Goal: Find contact information: Find contact information

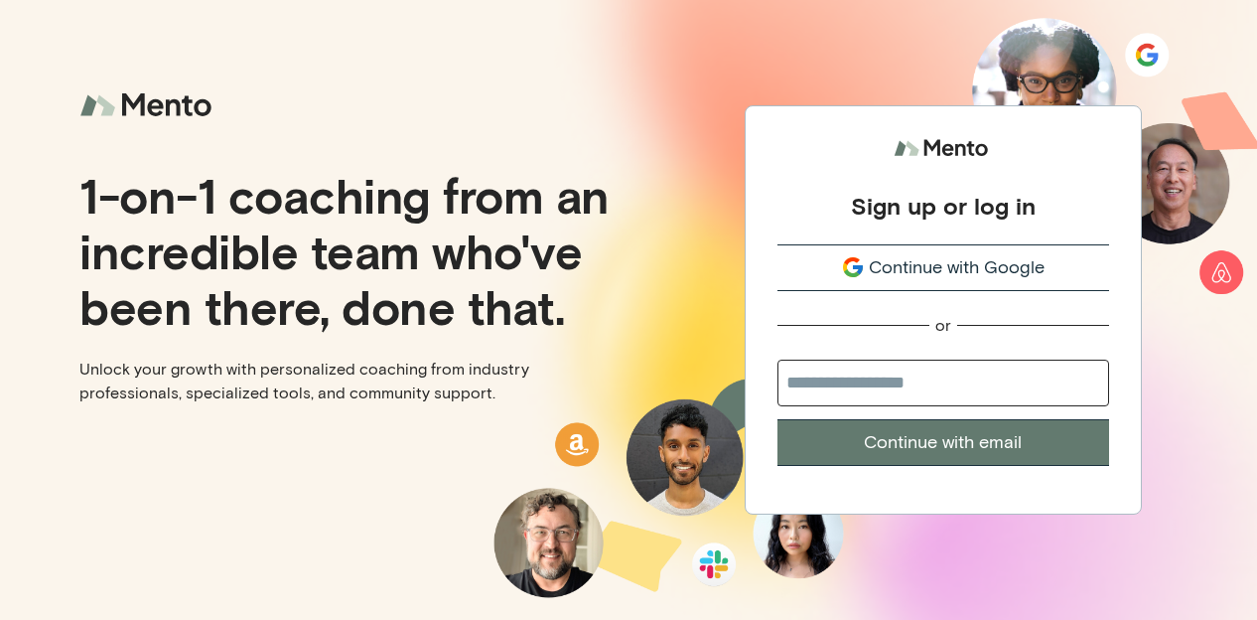
click at [849, 401] on input "email" at bounding box center [944, 382] width 332 height 47
type input "**********"
click at [951, 440] on button "Continue with email" at bounding box center [944, 442] width 332 height 47
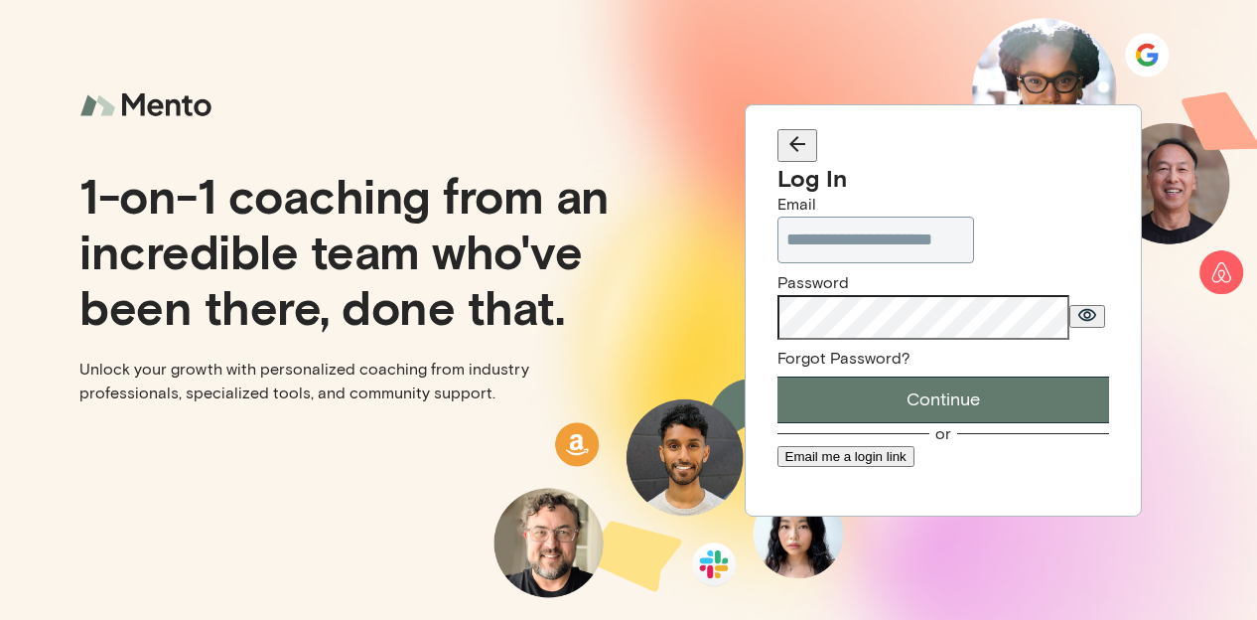
click at [997, 403] on button "Continue" at bounding box center [944, 399] width 332 height 47
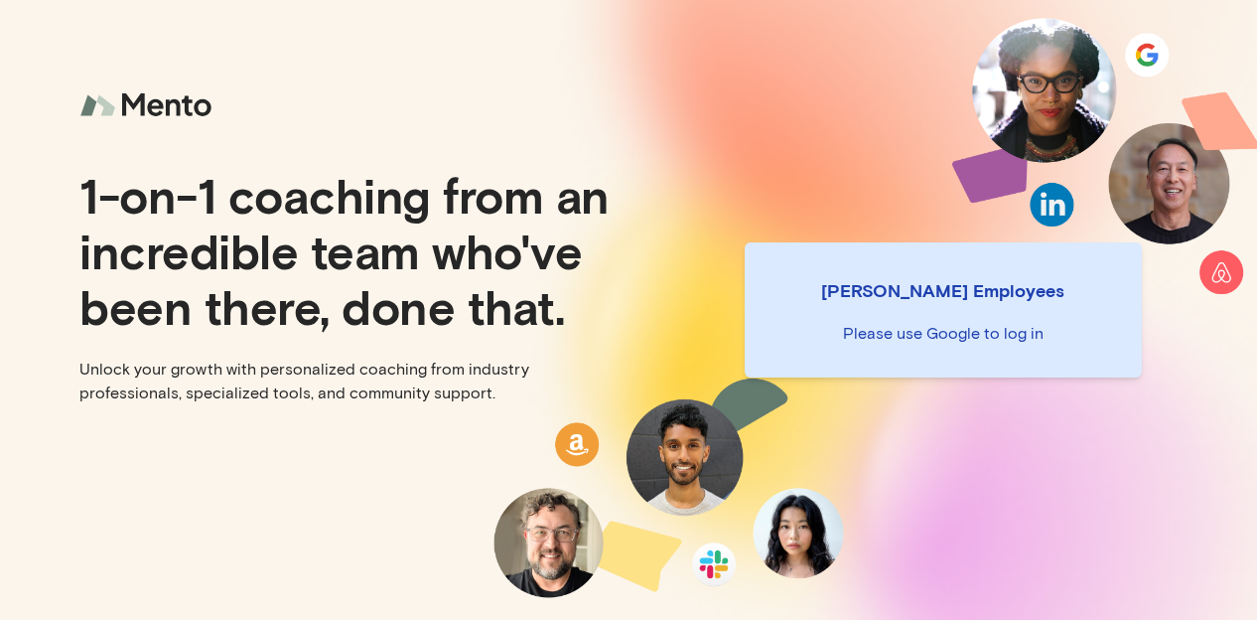
click at [1156, 49] on div "[PERSON_NAME] Employees Please use Google to log in" at bounding box center [943, 310] width 629 height 620
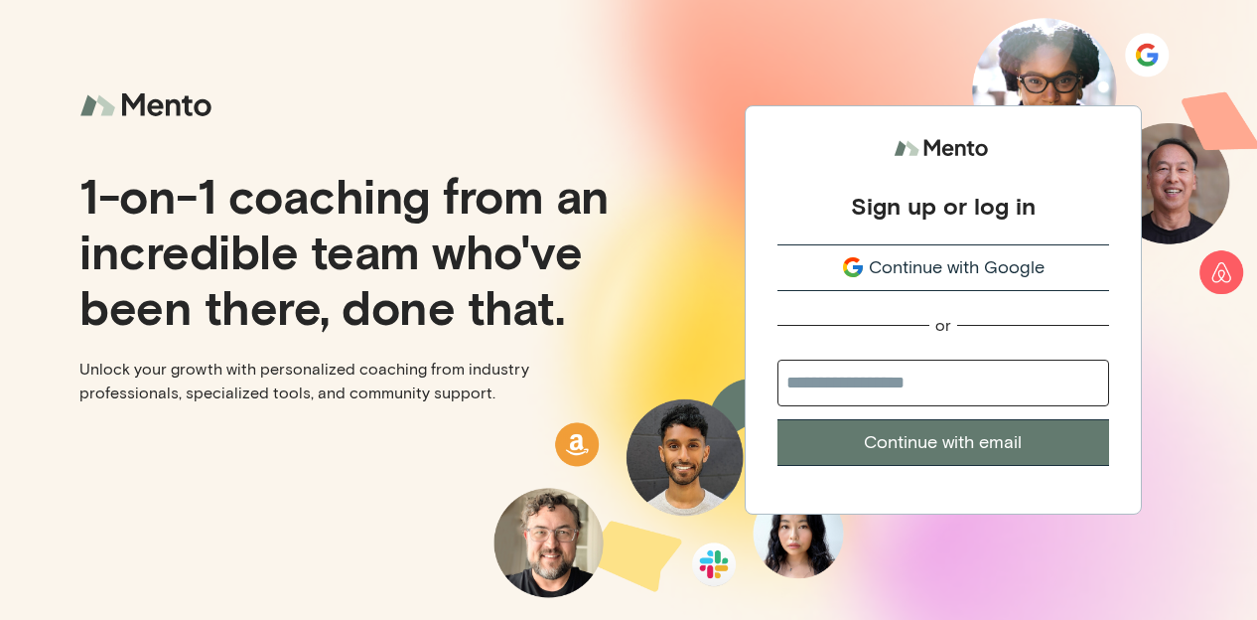
click at [1010, 259] on span "Continue with Google" at bounding box center [957, 267] width 176 height 27
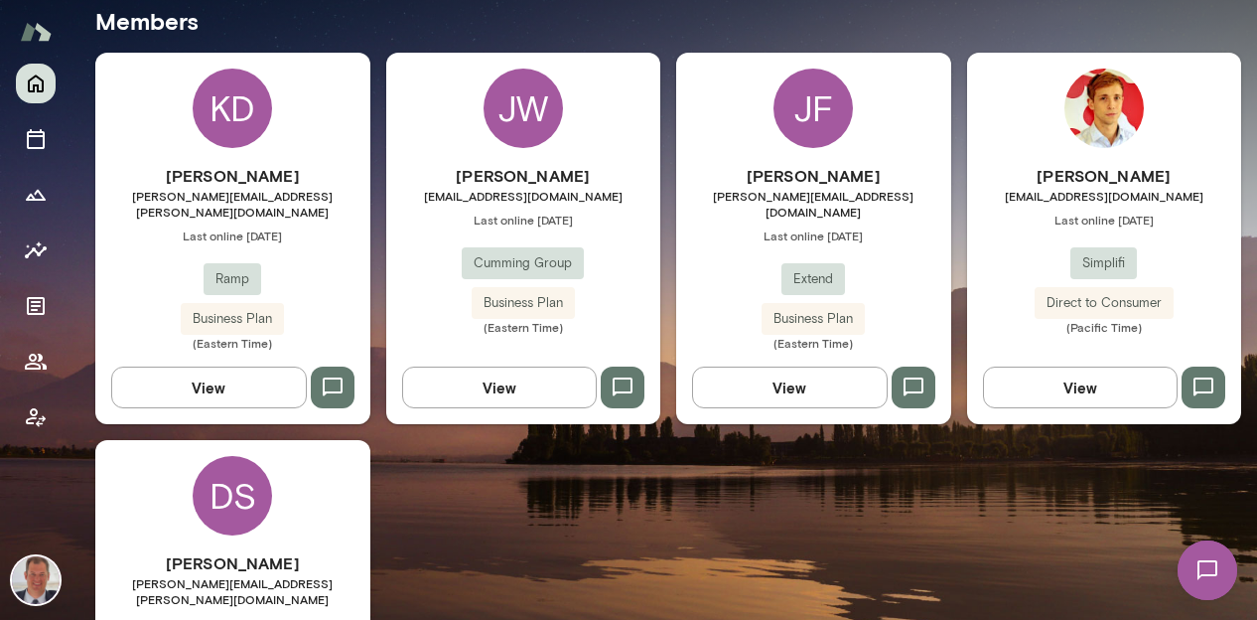
scroll to position [558, 0]
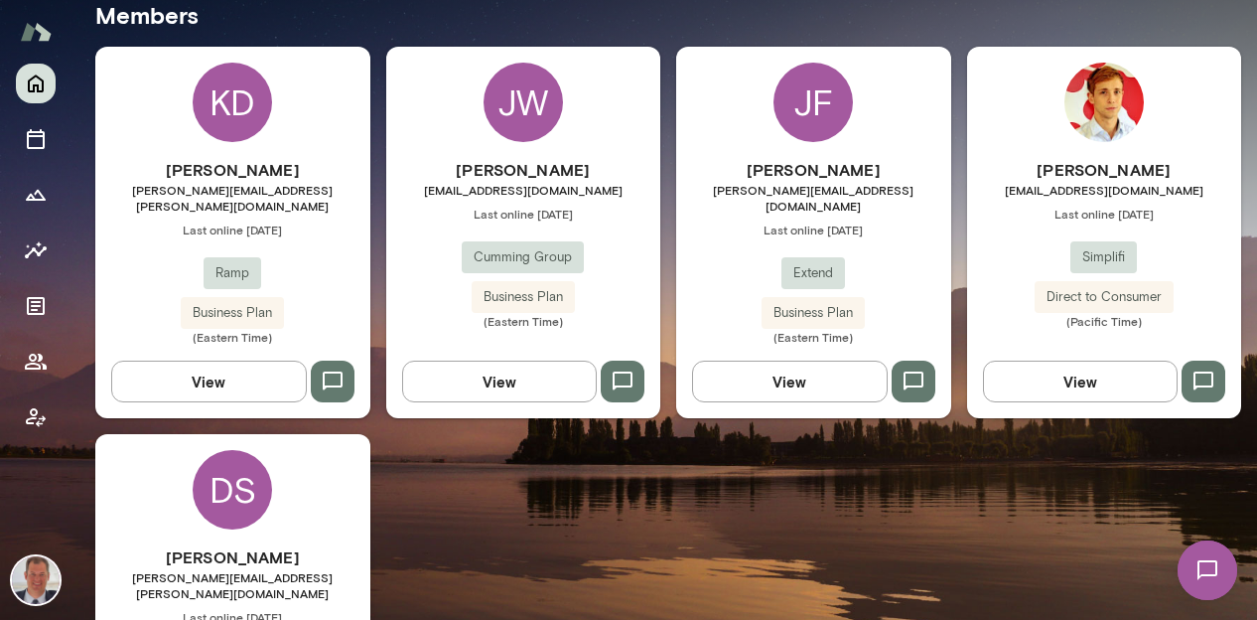
click at [280, 186] on span "kevin.dzierzawski@ramp.com" at bounding box center [232, 198] width 275 height 32
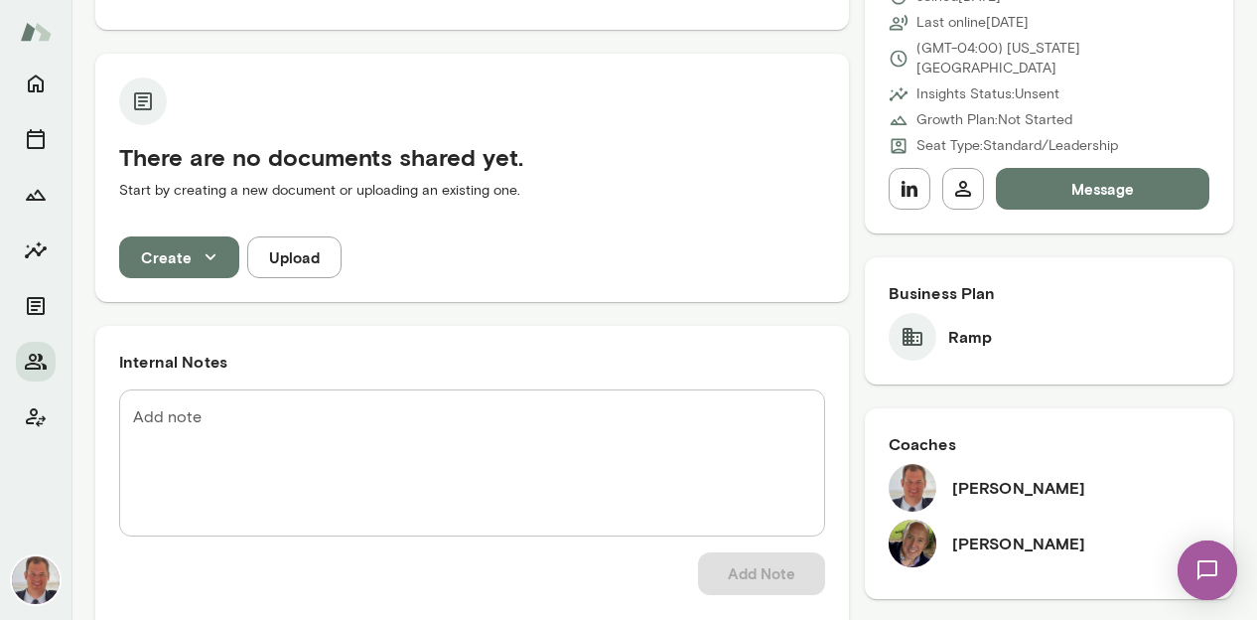
scroll to position [323, 0]
click at [1029, 530] on h6 "David McPherson" at bounding box center [1019, 542] width 134 height 24
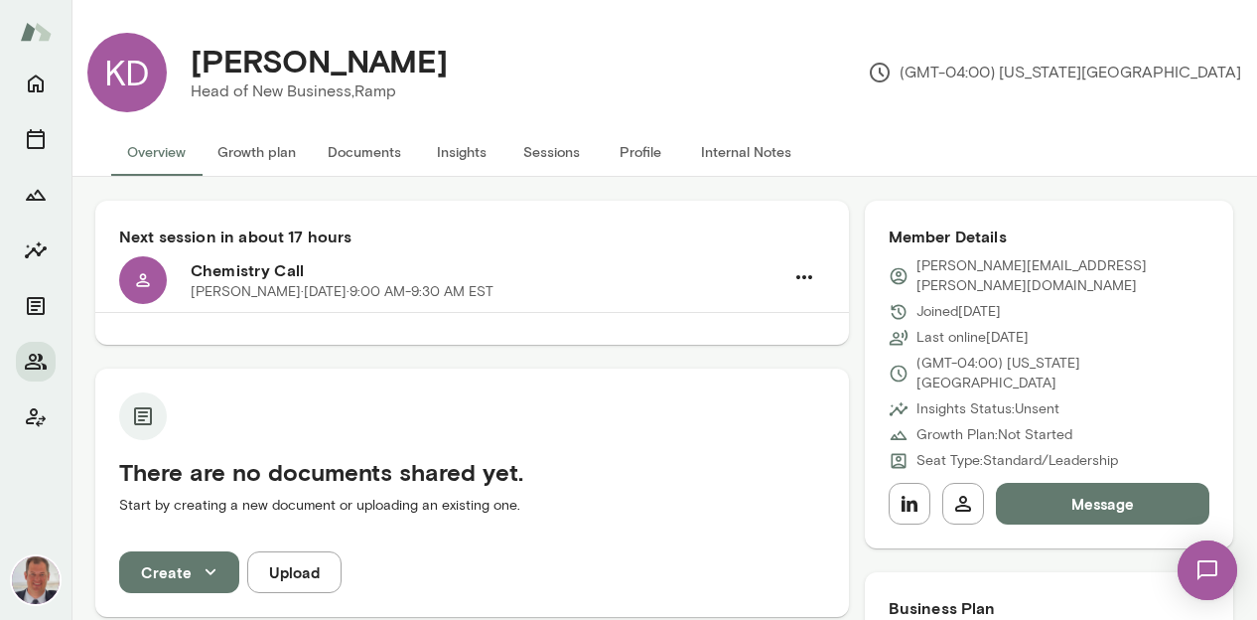
scroll to position [0, 0]
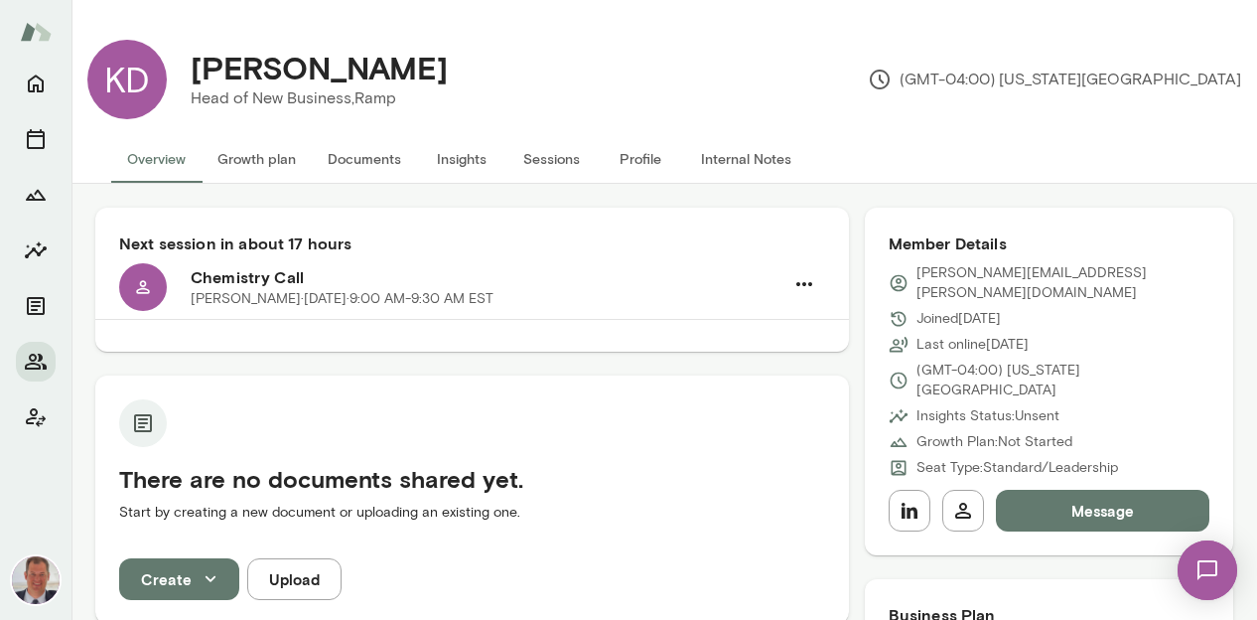
drag, startPoint x: 477, startPoint y: 71, endPoint x: 191, endPoint y: 37, distance: 288.0
click at [191, 37] on div "KD Kevin Dzierzawski Head of New Business, Ramp (GMT-04:00) New York City" at bounding box center [665, 79] width 1186 height 111
copy h4 "Kevin Dzierzawski"
drag, startPoint x: 1116, startPoint y: 274, endPoint x: 896, endPoint y: 262, distance: 220.8
click at [896, 263] on div "kevin.dzierzawski@ramp.com" at bounding box center [1049, 283] width 321 height 40
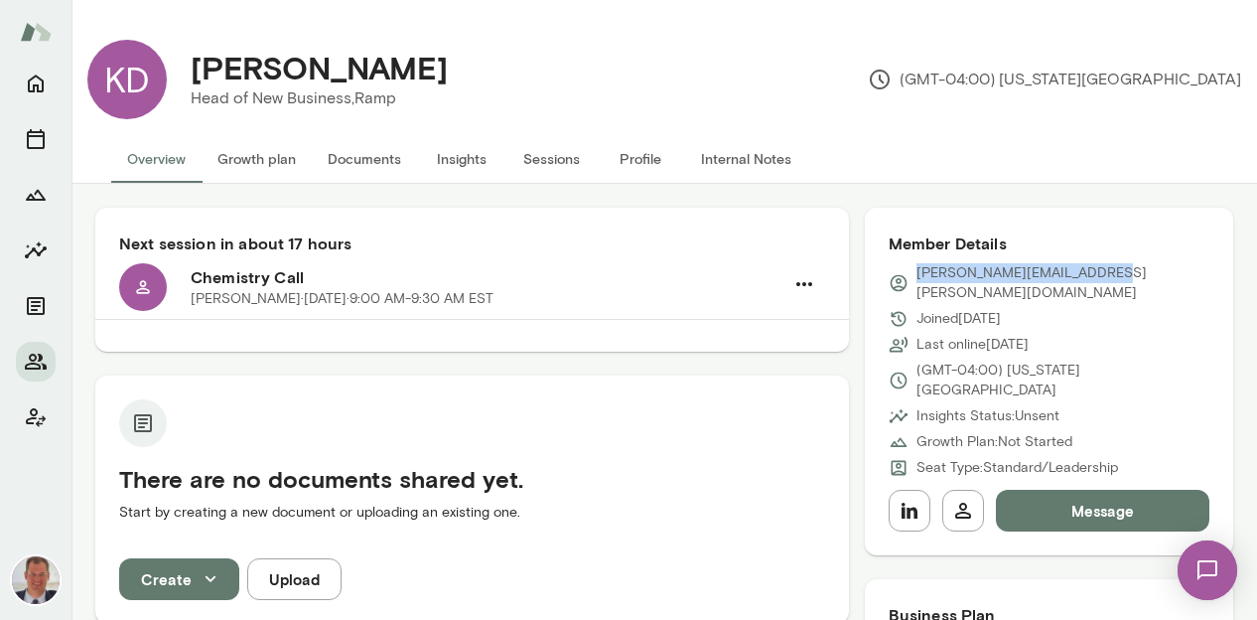
copy p "kevin.dzierzawski@ramp.com"
